Goal: Task Accomplishment & Management: Manage account settings

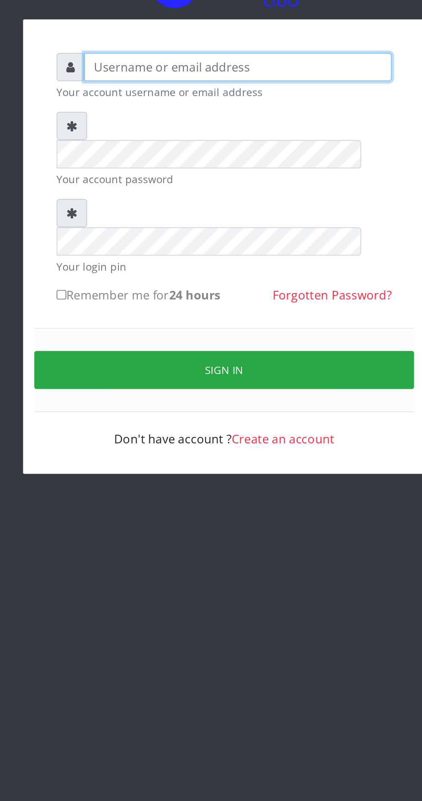
click at [269, 135] on input "text" at bounding box center [219, 127] width 178 height 16
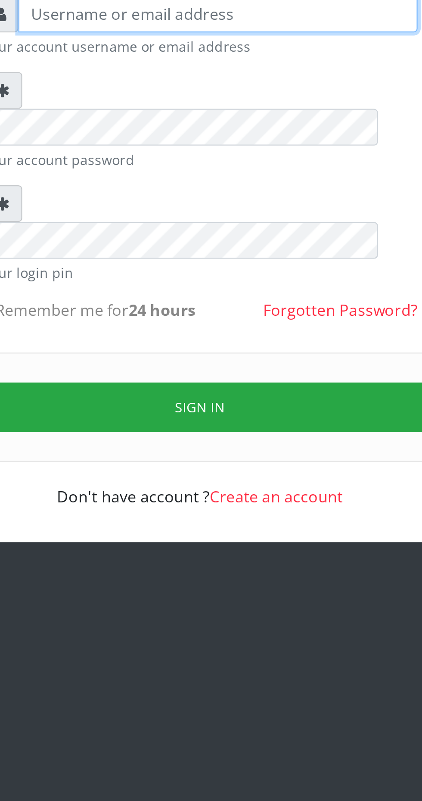
click at [261, 134] on input "text" at bounding box center [219, 127] width 178 height 16
type input "H"
click at [155, 134] on input "hia1i vestment" at bounding box center [219, 127] width 178 height 16
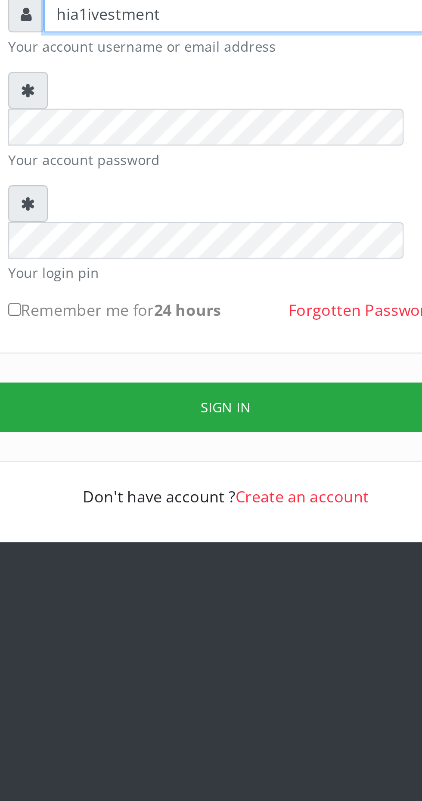
click at [155, 133] on input "hia1ivestment" at bounding box center [219, 127] width 178 height 16
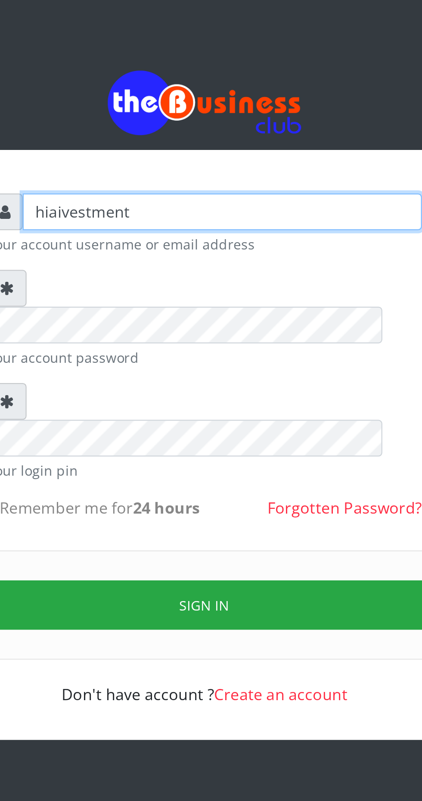
click at [202, 135] on input "hiaivestment" at bounding box center [219, 127] width 178 height 16
type input "[EMAIL_ADDRESS][DOMAIN_NAME]"
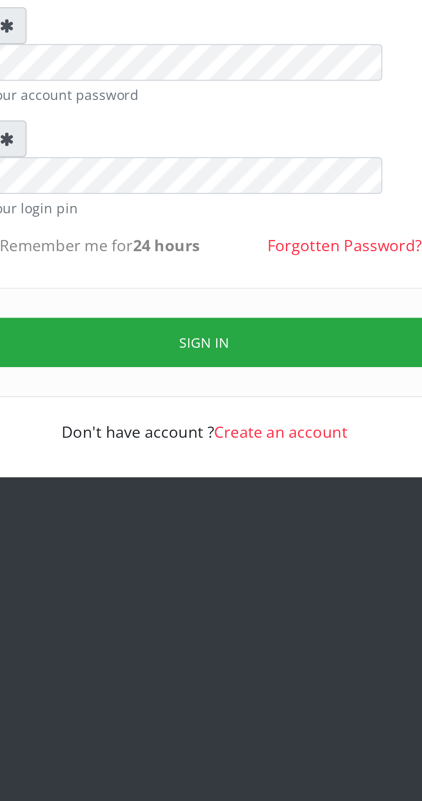
click at [259, 291] on button "Sign in" at bounding box center [211, 302] width 220 height 22
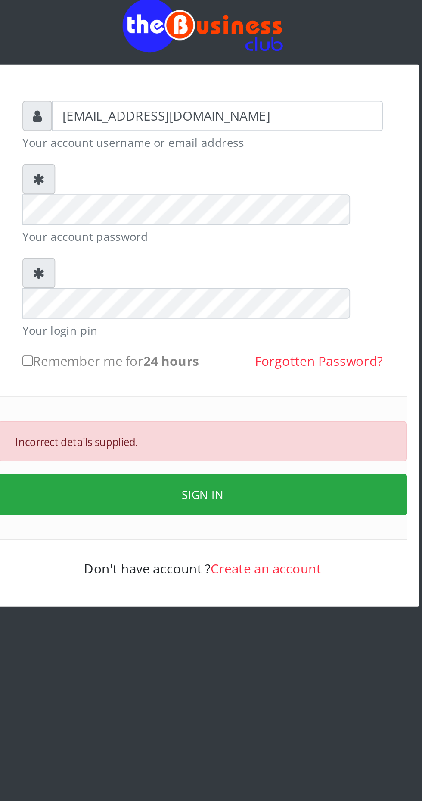
click at [120, 162] on div at bounding box center [123, 161] width 18 height 16
click at [113, 165] on div "hiainvestment1@gmail.com Your account username or email address Your account pa…" at bounding box center [211, 247] width 207 height 270
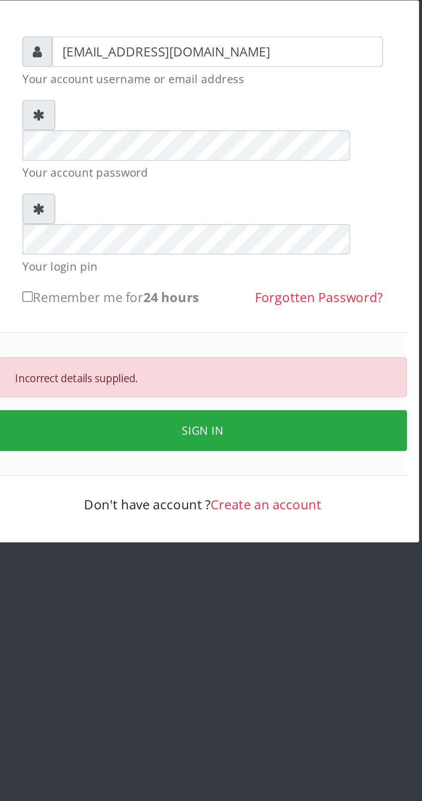
click at [252, 320] on button "SIGN IN" at bounding box center [211, 331] width 220 height 22
click at [265, 320] on button "SIGN IN" at bounding box center [211, 331] width 220 height 22
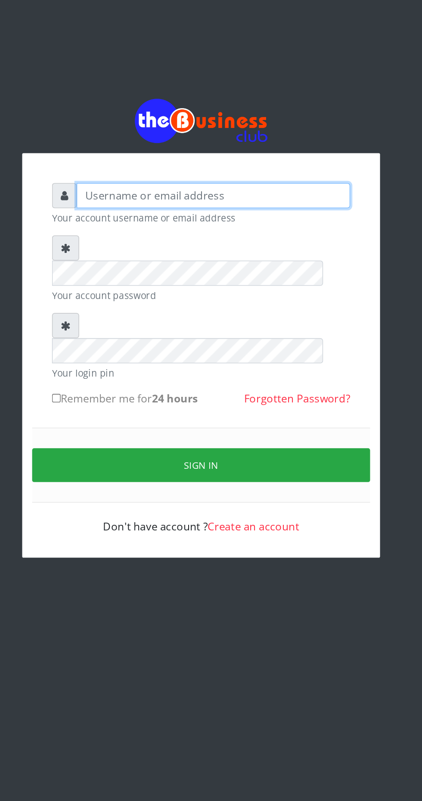
click at [265, 133] on input "text" at bounding box center [219, 127] width 178 height 16
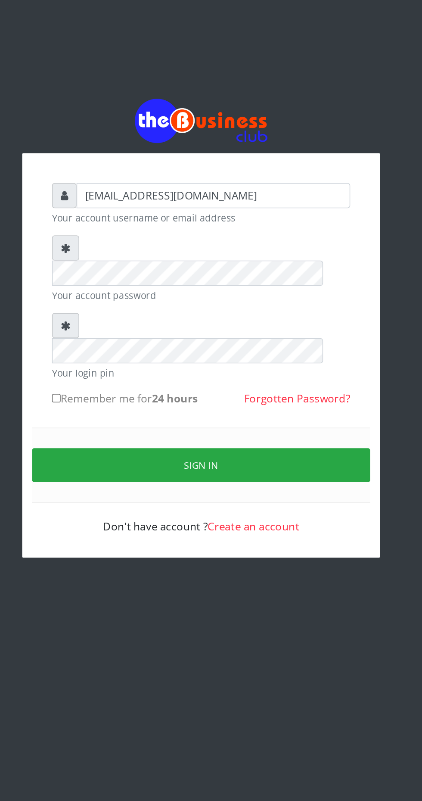
click at [258, 291] on button "Sign in" at bounding box center [211, 302] width 220 height 22
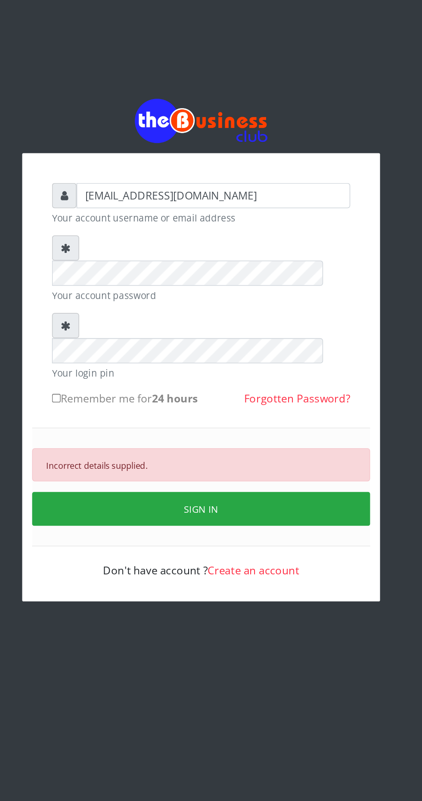
click at [255, 320] on button "SIGN IN" at bounding box center [211, 331] width 220 height 22
click at [233, 320] on button "SIGN IN" at bounding box center [211, 331] width 220 height 22
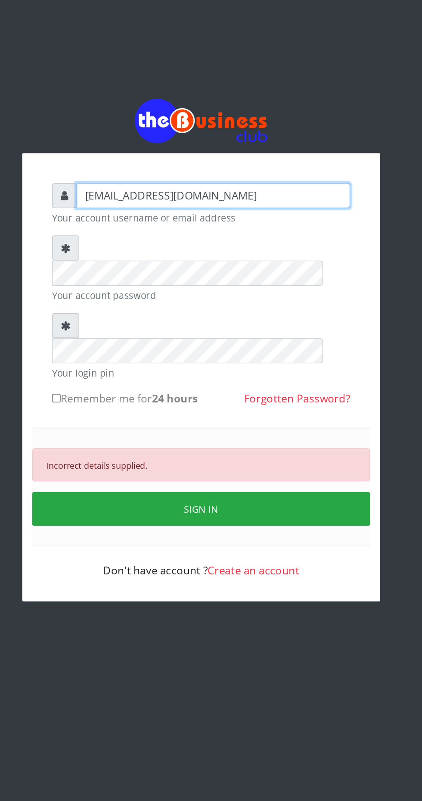
click at [251, 135] on input "[EMAIL_ADDRESS][DOMAIN_NAME]" at bounding box center [219, 127] width 178 height 16
type input "h"
click at [265, 135] on input "text" at bounding box center [219, 127] width 178 height 16
click at [262, 134] on input "text" at bounding box center [219, 127] width 178 height 16
type input "[EMAIL_ADDRESS][DOMAIN_NAME]"
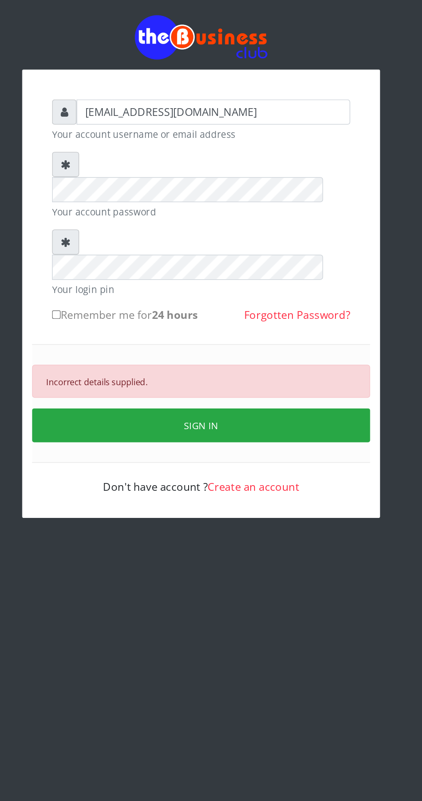
click at [228, 320] on button "SIGN IN" at bounding box center [211, 331] width 220 height 22
